Goal: Information Seeking & Learning: Learn about a topic

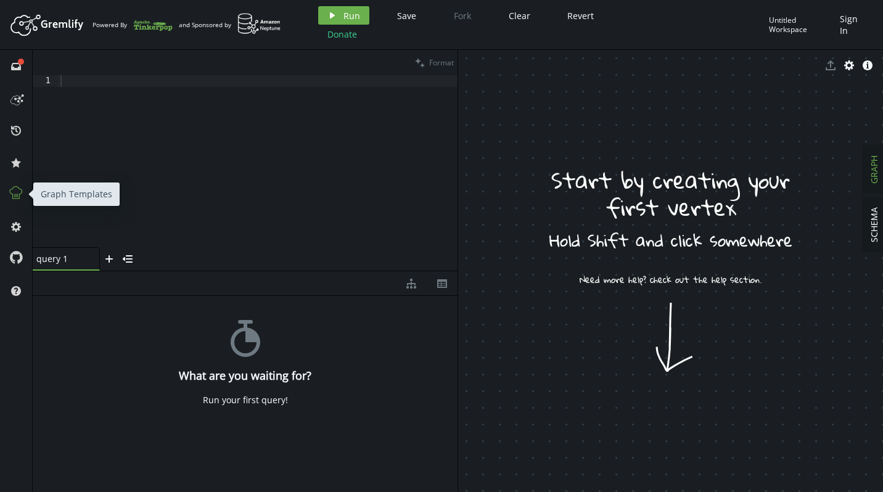
click at [10, 191] on icon at bounding box center [16, 193] width 16 height 16
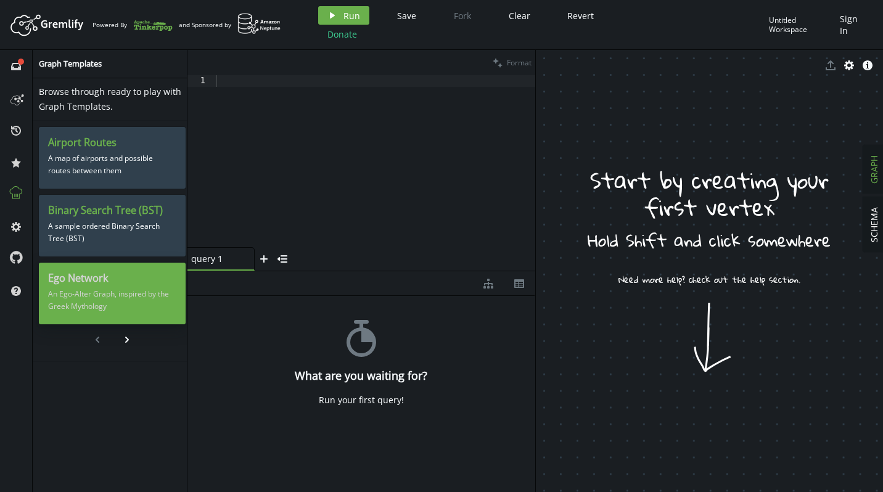
click at [113, 295] on p "An Ego-Alter Graph, inspired by the Greek Mythology" at bounding box center [112, 300] width 128 height 31
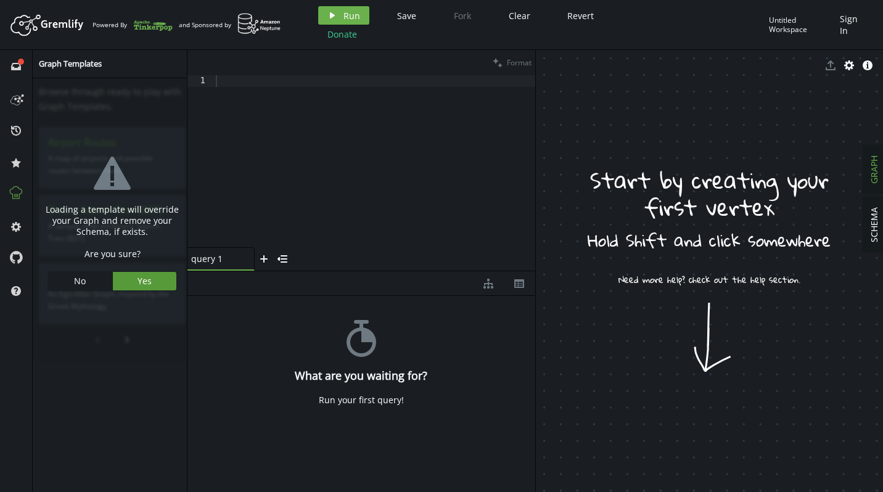
click at [159, 277] on button "Yes" at bounding box center [145, 281] width 64 height 18
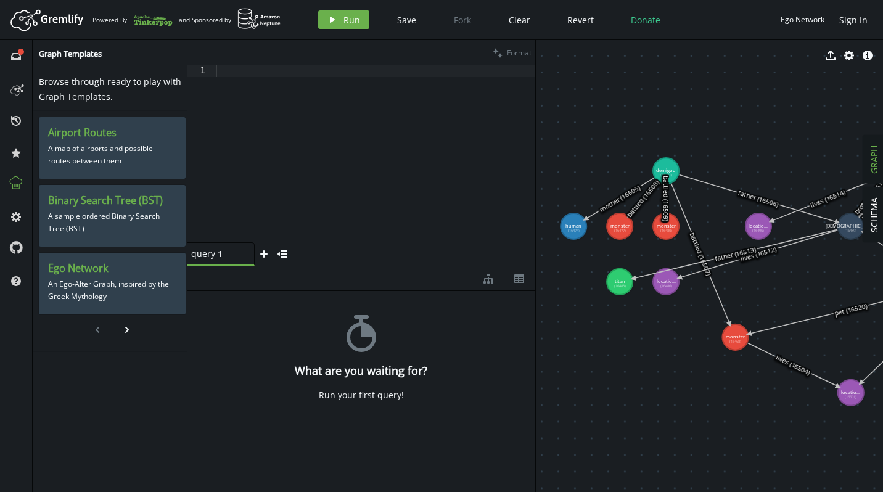
drag, startPoint x: 702, startPoint y: 262, endPoint x: 733, endPoint y: 385, distance: 127.1
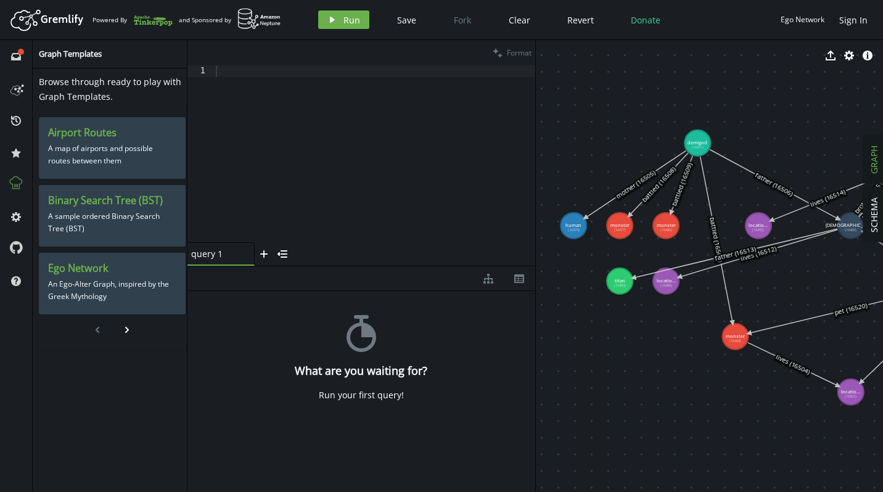
drag, startPoint x: 660, startPoint y: 169, endPoint x: 697, endPoint y: 143, distance: 45.2
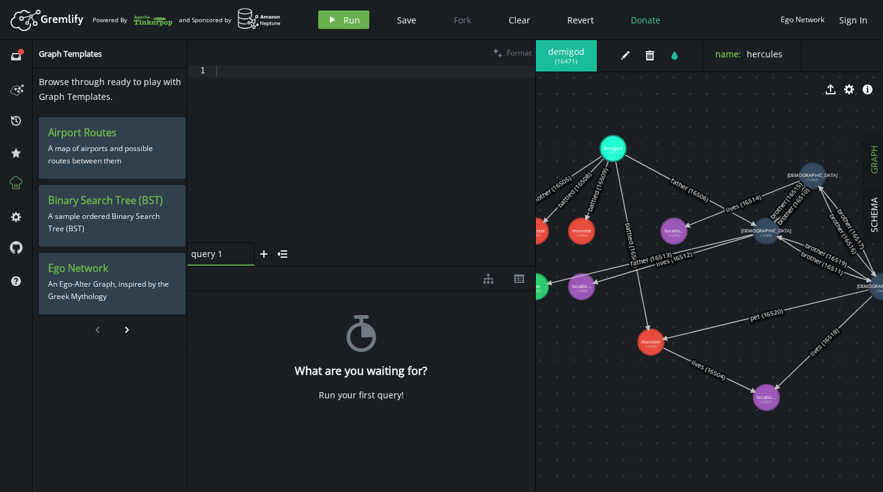
drag, startPoint x: 794, startPoint y: 285, endPoint x: 710, endPoint y: 291, distance: 84.6
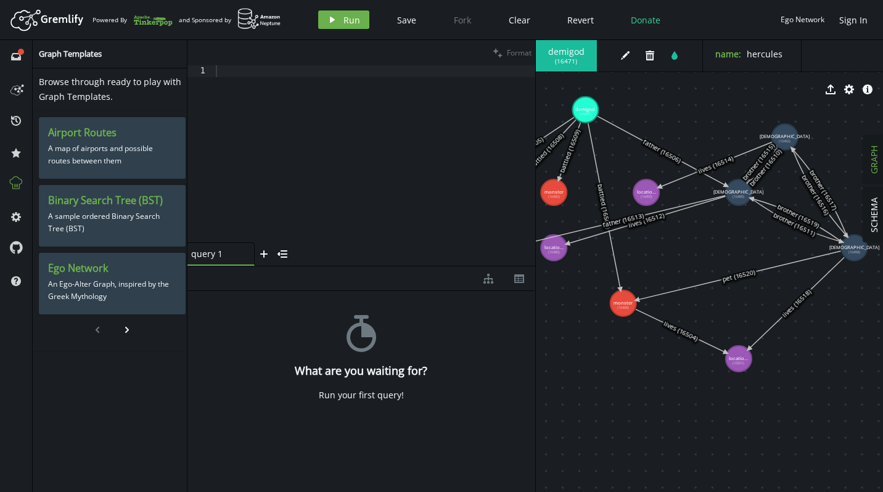
drag, startPoint x: 686, startPoint y: 142, endPoint x: 663, endPoint y: 102, distance: 46.1
click at [663, 102] on div "demigod ( 16471 ) edit trash tint name : hercules export cog info-sign monster …" at bounding box center [710, 266] width 348 height 452
drag, startPoint x: 663, startPoint y: 102, endPoint x: 682, endPoint y: 94, distance: 20.7
click at [682, 94] on div "export cog info-sign" at bounding box center [710, 89] width 348 height 31
drag, startPoint x: 682, startPoint y: 94, endPoint x: 713, endPoint y: 89, distance: 31.2
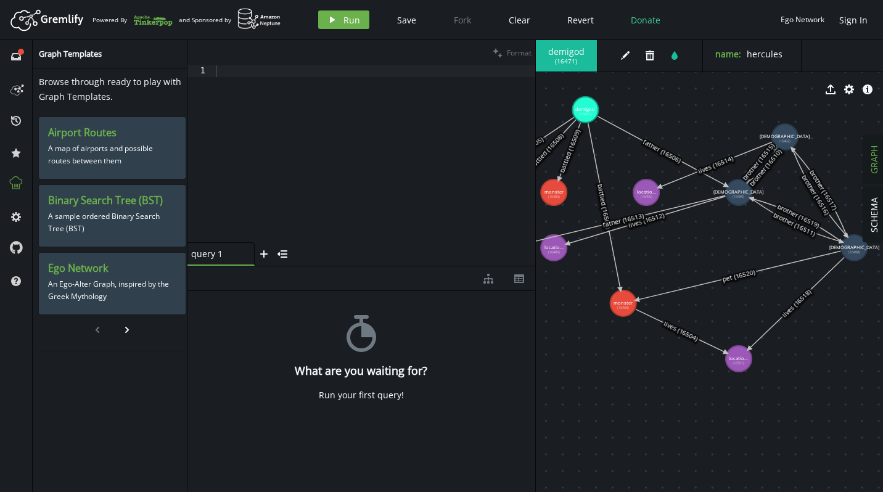
click at [713, 89] on div "export cog info-sign" at bounding box center [710, 89] width 348 height 31
drag, startPoint x: 718, startPoint y: 92, endPoint x: 727, endPoint y: 92, distance: 9.3
click at [727, 92] on div "export cog info-sign" at bounding box center [710, 89] width 348 height 31
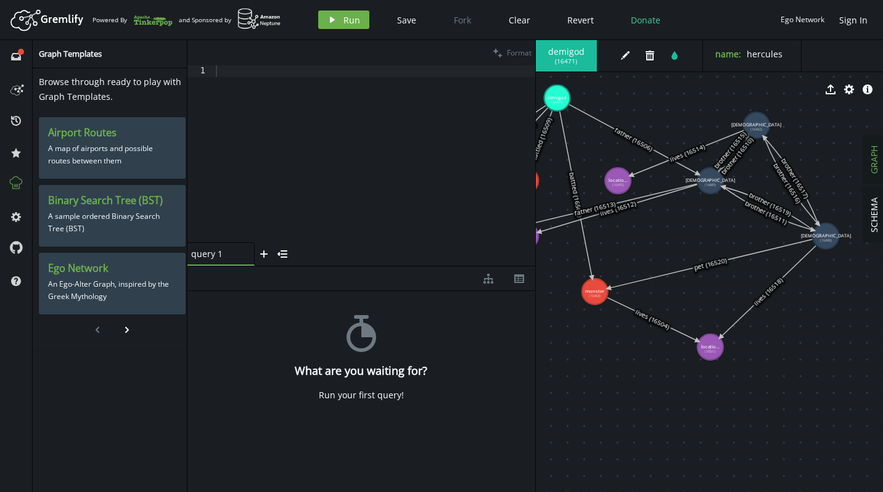
drag, startPoint x: 736, startPoint y: 220, endPoint x: 705, endPoint y: 212, distance: 31.3
click at [741, 197] on icon at bounding box center [767, 208] width 91 height 44
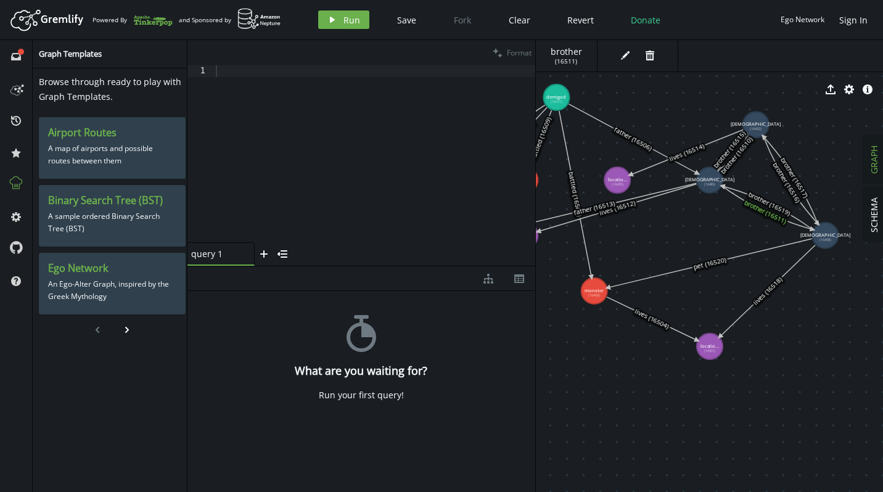
click at [679, 166] on icon at bounding box center [632, 139] width 129 height 70
click at [688, 165] on icon at bounding box center [632, 139] width 129 height 70
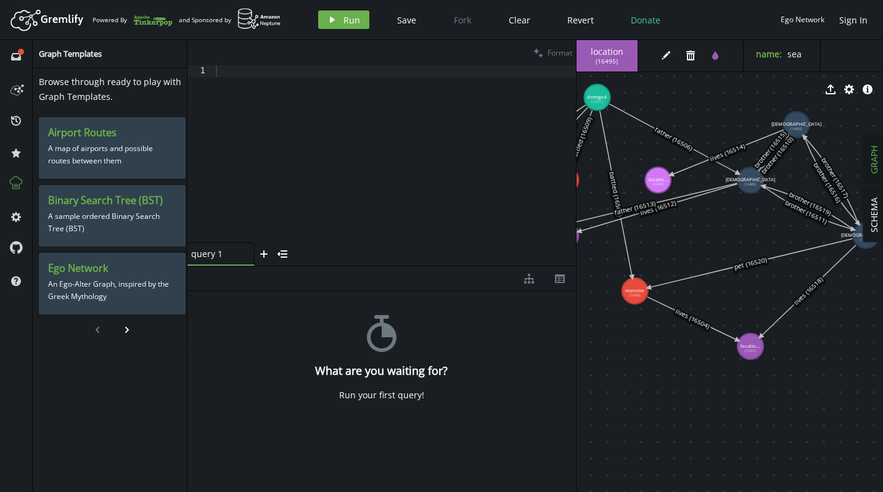
drag, startPoint x: 535, startPoint y: 314, endPoint x: 575, endPoint y: 299, distance: 42.1
click at [576, 299] on div at bounding box center [576, 266] width 1 height 452
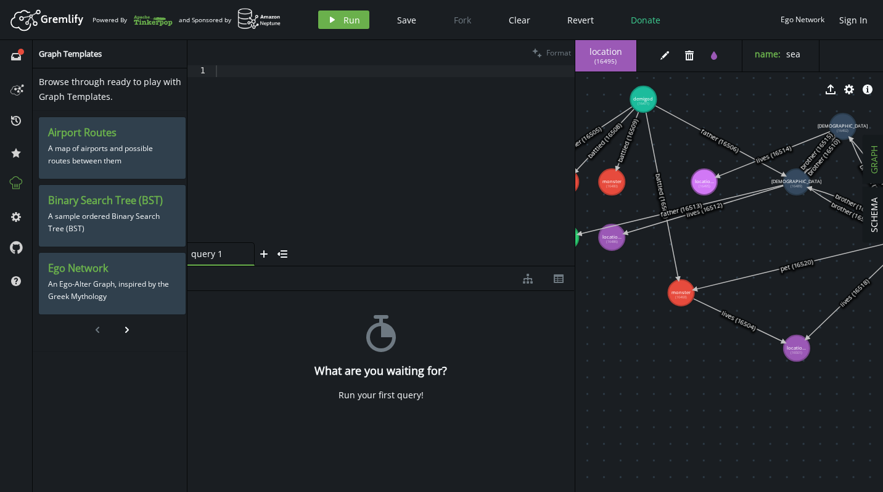
drag, startPoint x: 636, startPoint y: 150, endPoint x: 665, endPoint y: 162, distance: 31.0
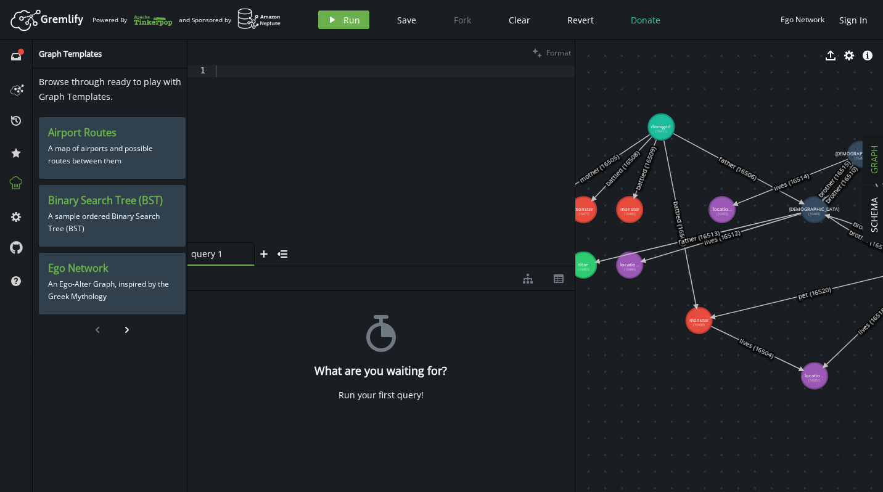
drag, startPoint x: 669, startPoint y: 151, endPoint x: 700, endPoint y: 168, distance: 35.6
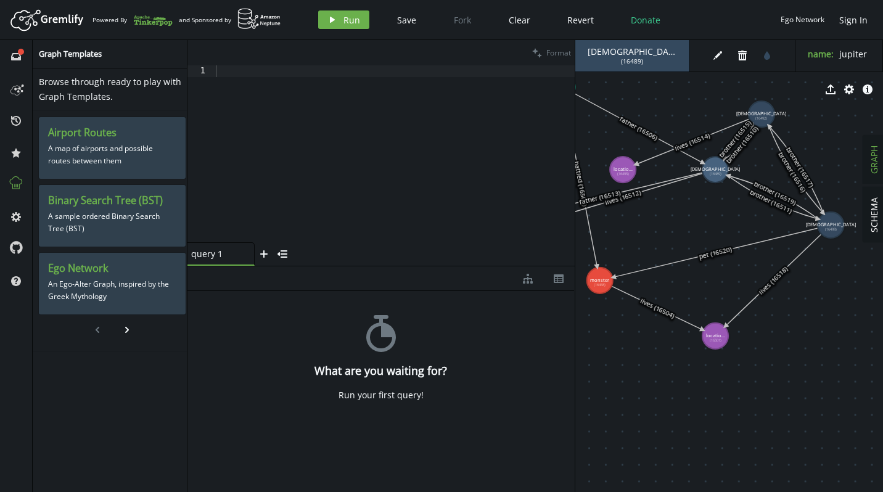
drag, startPoint x: 792, startPoint y: 257, endPoint x: 698, endPoint y: 219, distance: 101.5
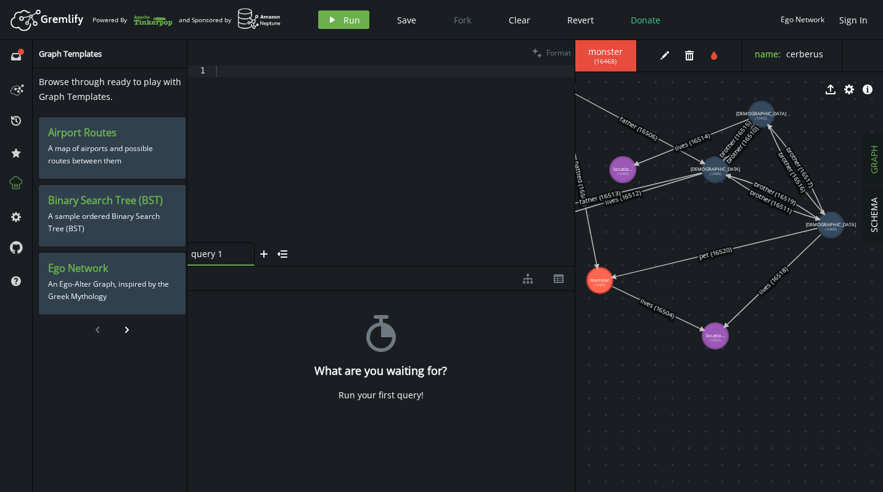
click at [609, 56] on span "monster" at bounding box center [606, 51] width 36 height 11
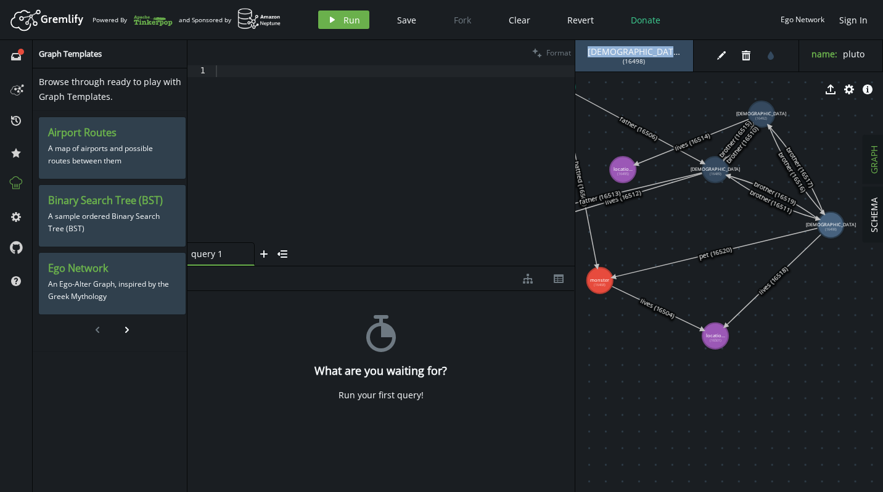
click at [761, 240] on icon at bounding box center [715, 253] width 204 height 49
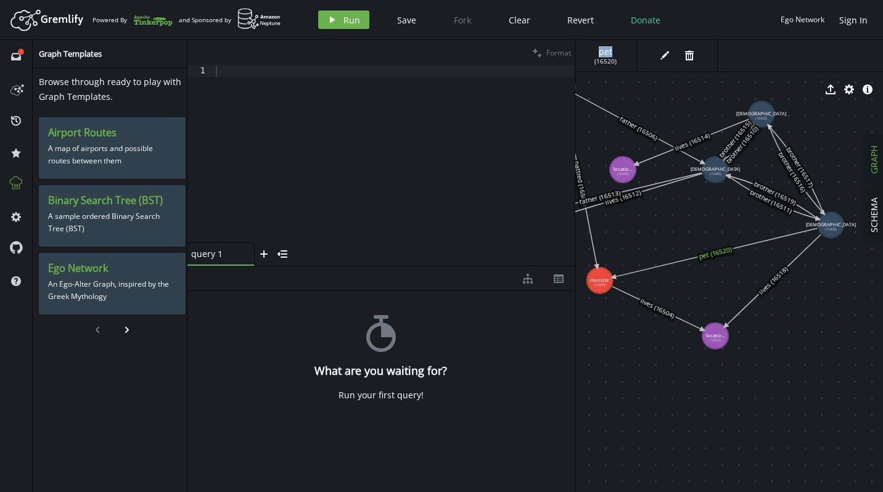
click at [761, 240] on icon at bounding box center [715, 253] width 204 height 49
click at [719, 255] on icon at bounding box center [715, 253] width 204 height 49
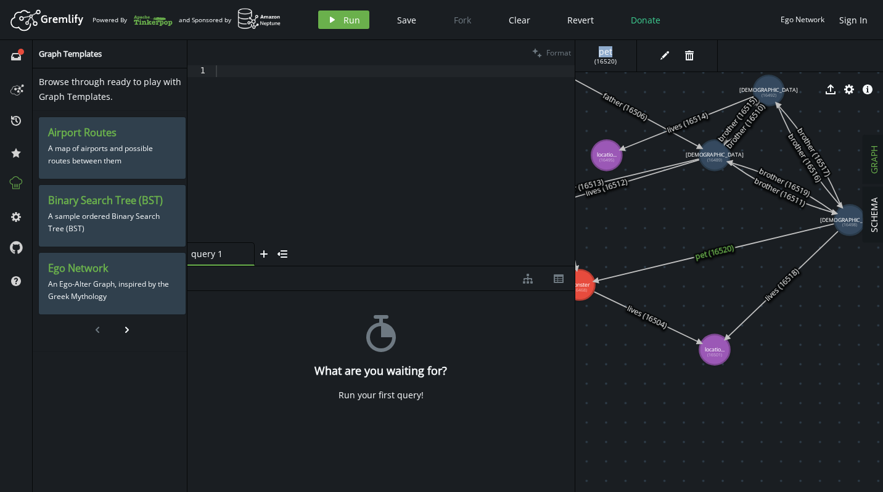
click at [719, 255] on icon at bounding box center [714, 252] width 239 height 57
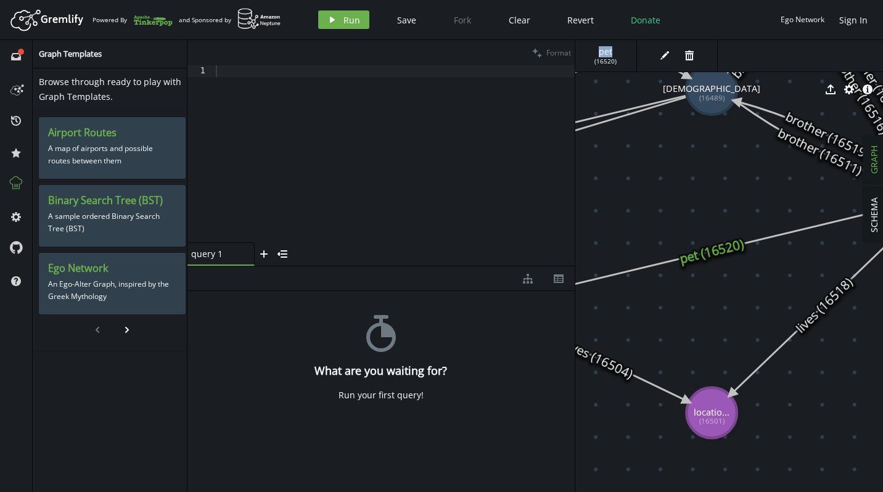
click at [719, 255] on icon at bounding box center [711, 251] width 397 height 96
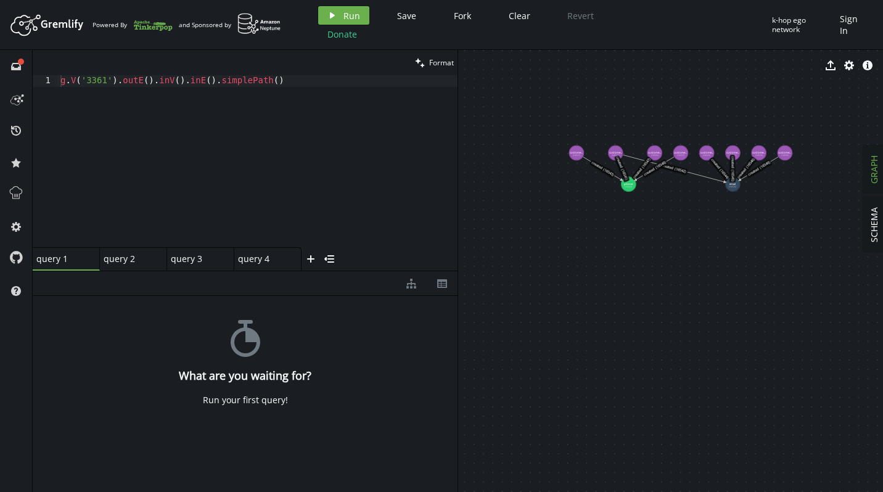
drag, startPoint x: 706, startPoint y: 145, endPoint x: 695, endPoint y: 244, distance: 99.2
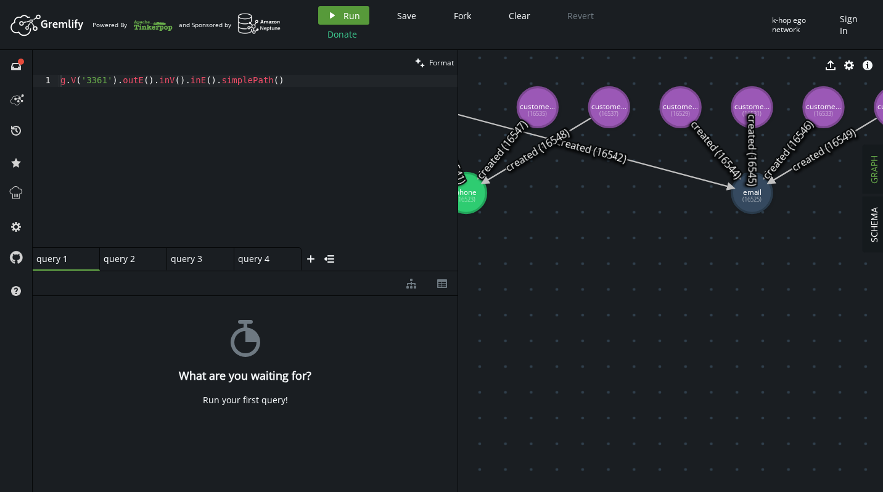
click at [330, 16] on icon "button" at bounding box center [332, 15] width 5 height 6
